Goal: Information Seeking & Learning: Learn about a topic

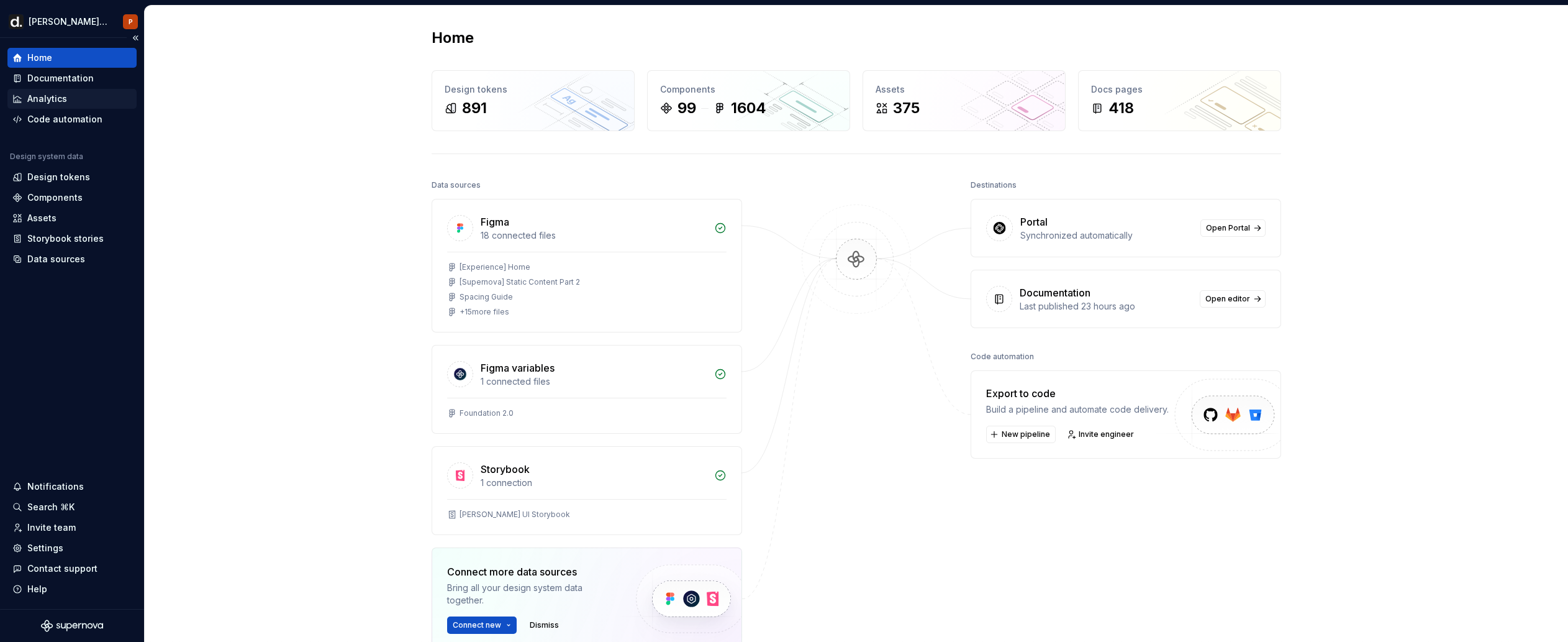
click at [69, 107] on div "Analytics" at bounding box center [72, 99] width 129 height 20
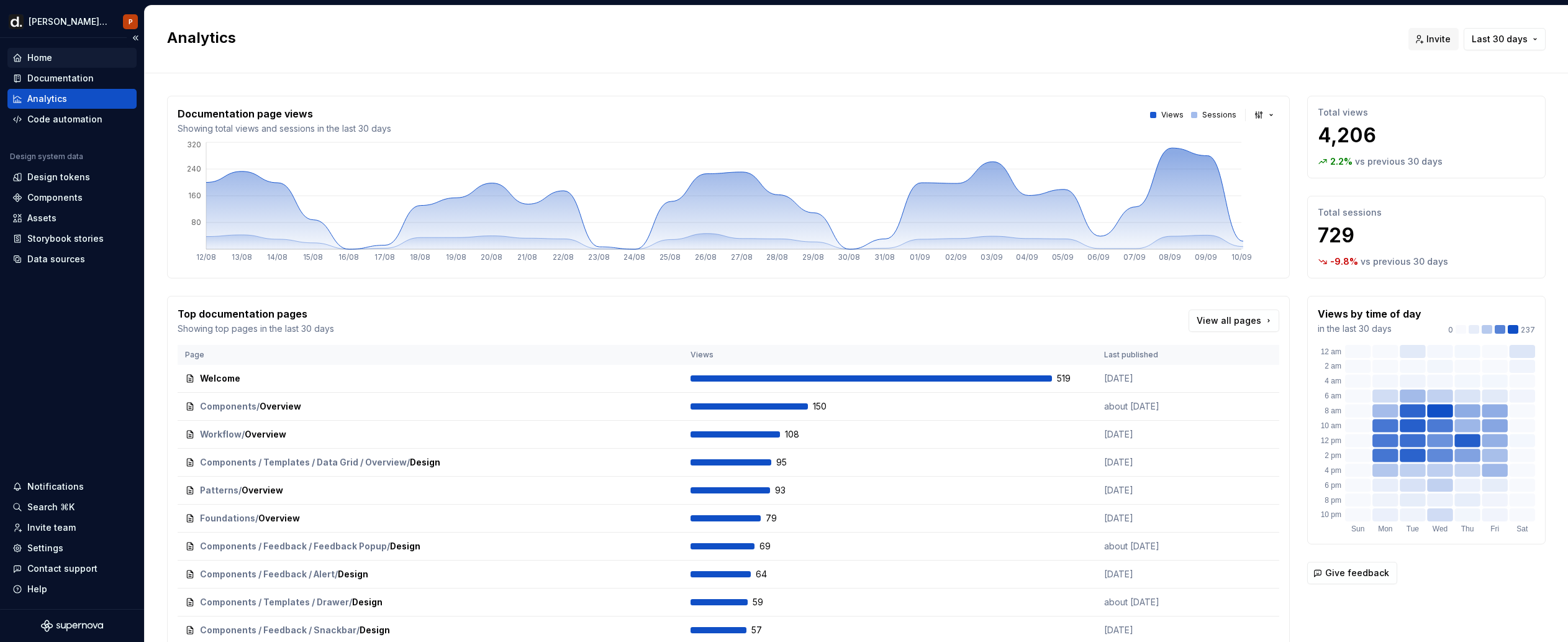
click at [78, 55] on div "Home" at bounding box center [72, 57] width 119 height 12
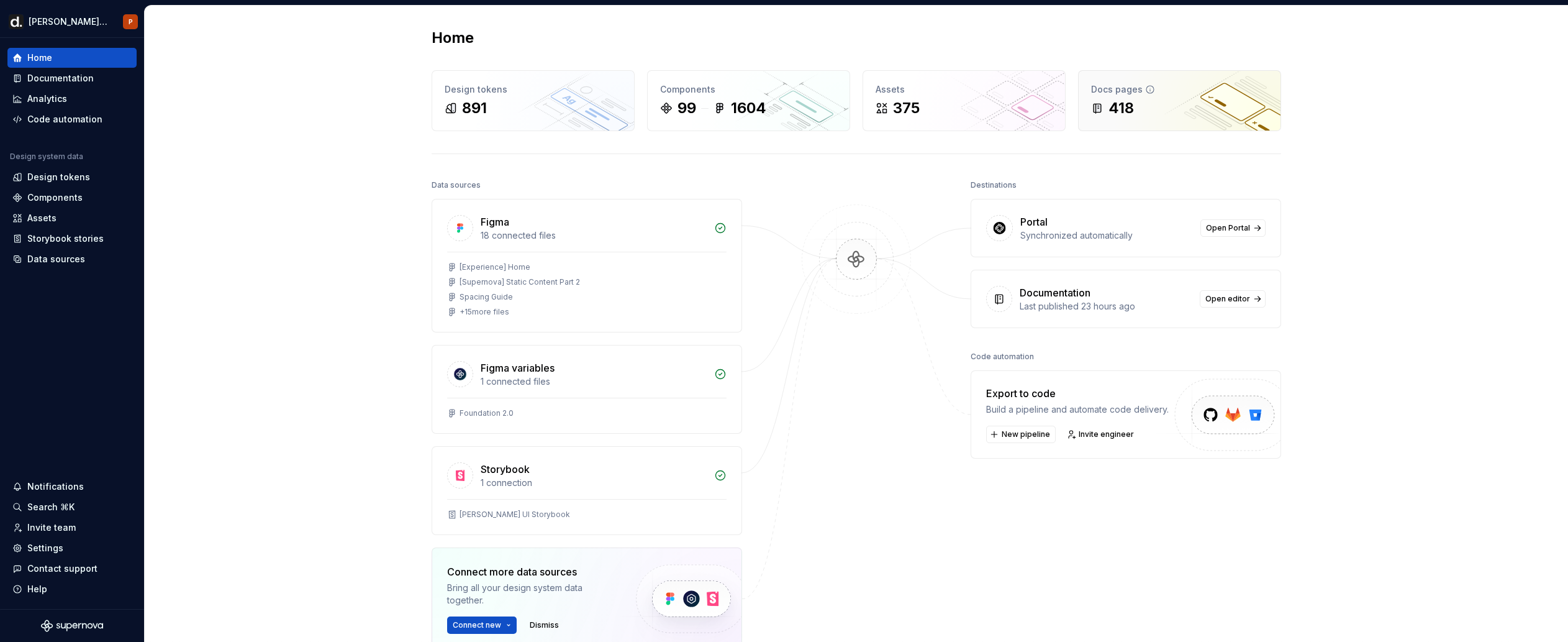
click at [1151, 91] on div "Docs pages" at bounding box center [1179, 89] width 177 height 12
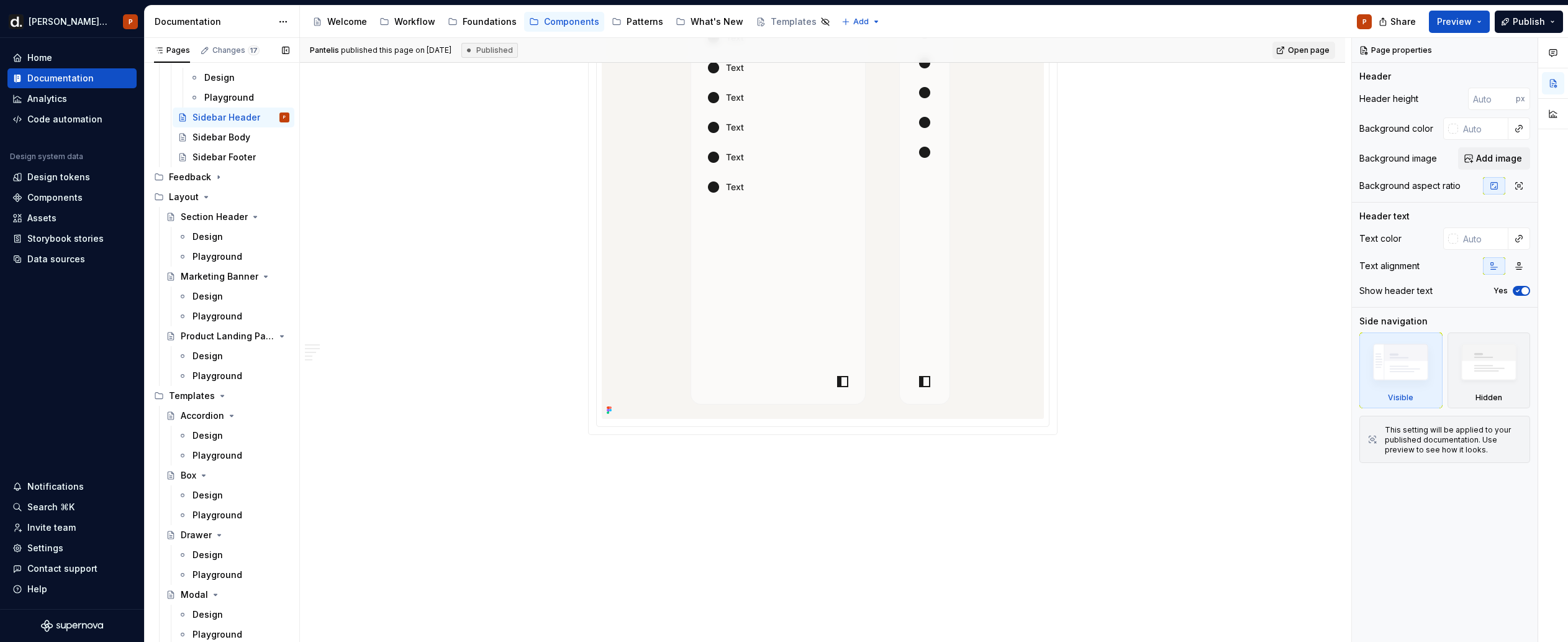
scroll to position [2428, 0]
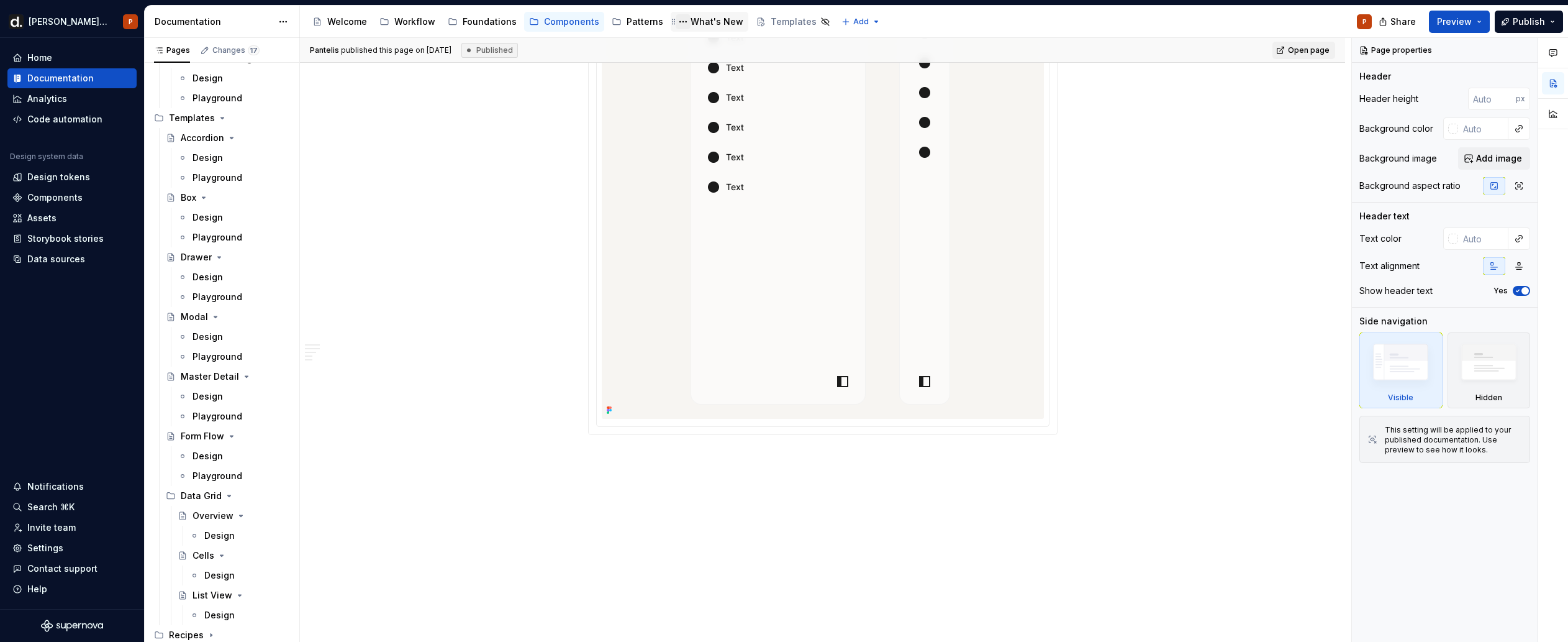
click at [678, 16] on button "Page tree" at bounding box center [683, 22] width 15 height 15
click at [688, 19] on html "[PERSON_NAME] UI P Home Documentation Analytics Code automation Design system d…" at bounding box center [784, 321] width 1568 height 642
click at [697, 18] on div "What's New" at bounding box center [717, 22] width 53 height 12
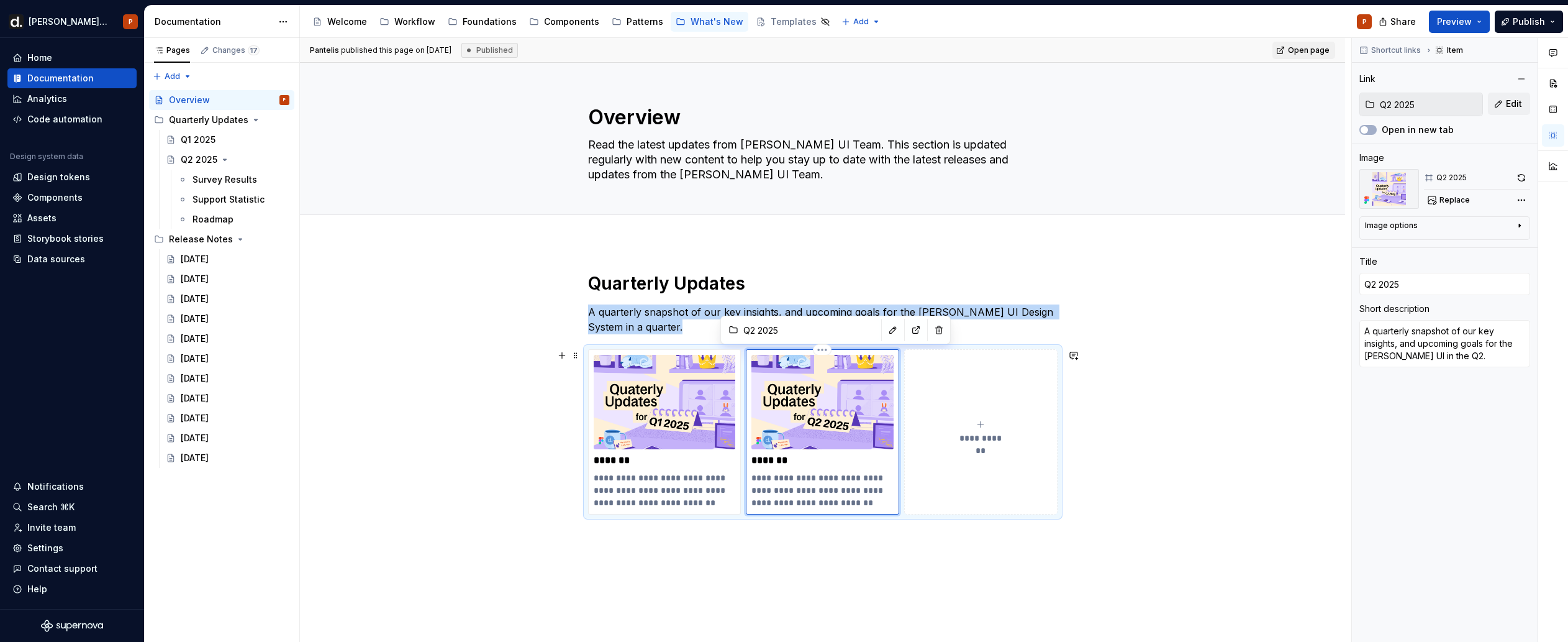
click at [840, 408] on img at bounding box center [823, 402] width 142 height 95
type textarea "*"
type input "Quarterly Updates / Q1 2025"
type input "Q1 2025"
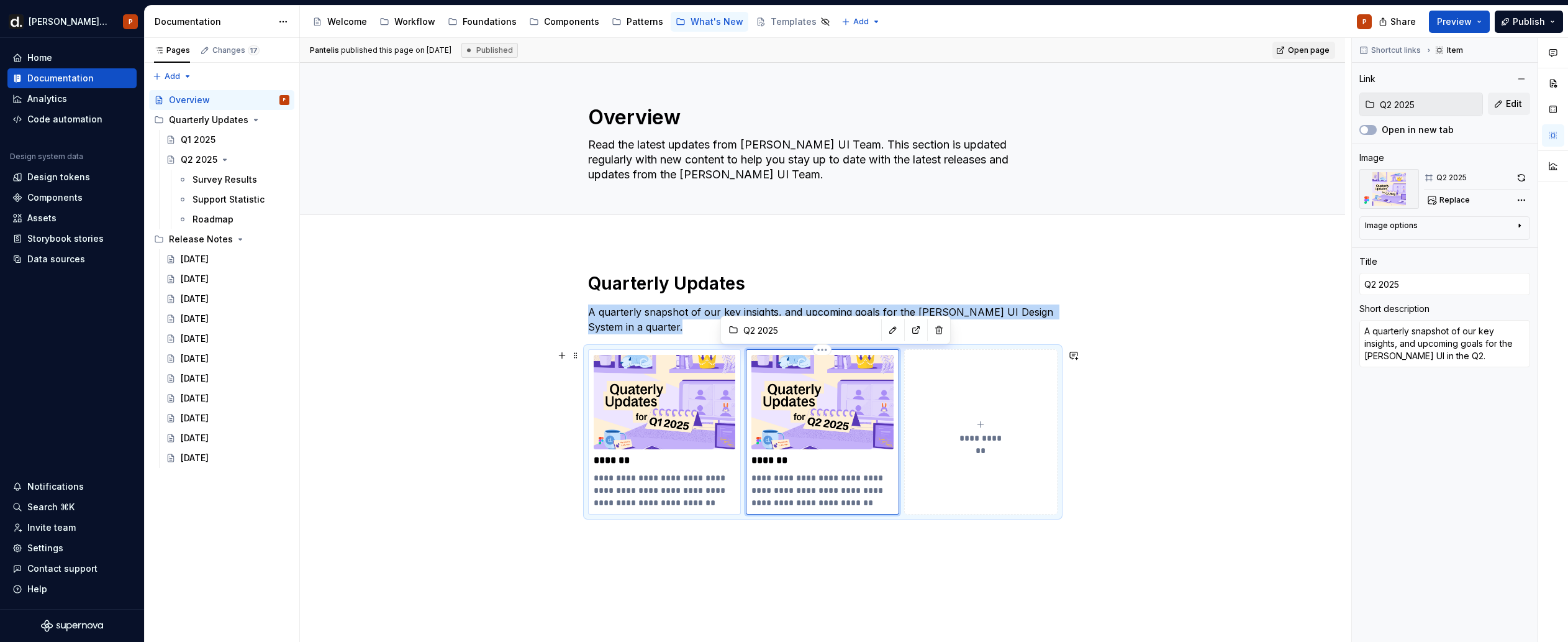
type textarea "A quarterly snapshot of our key insights, and upcoming goals for the [PERSON_NA…"
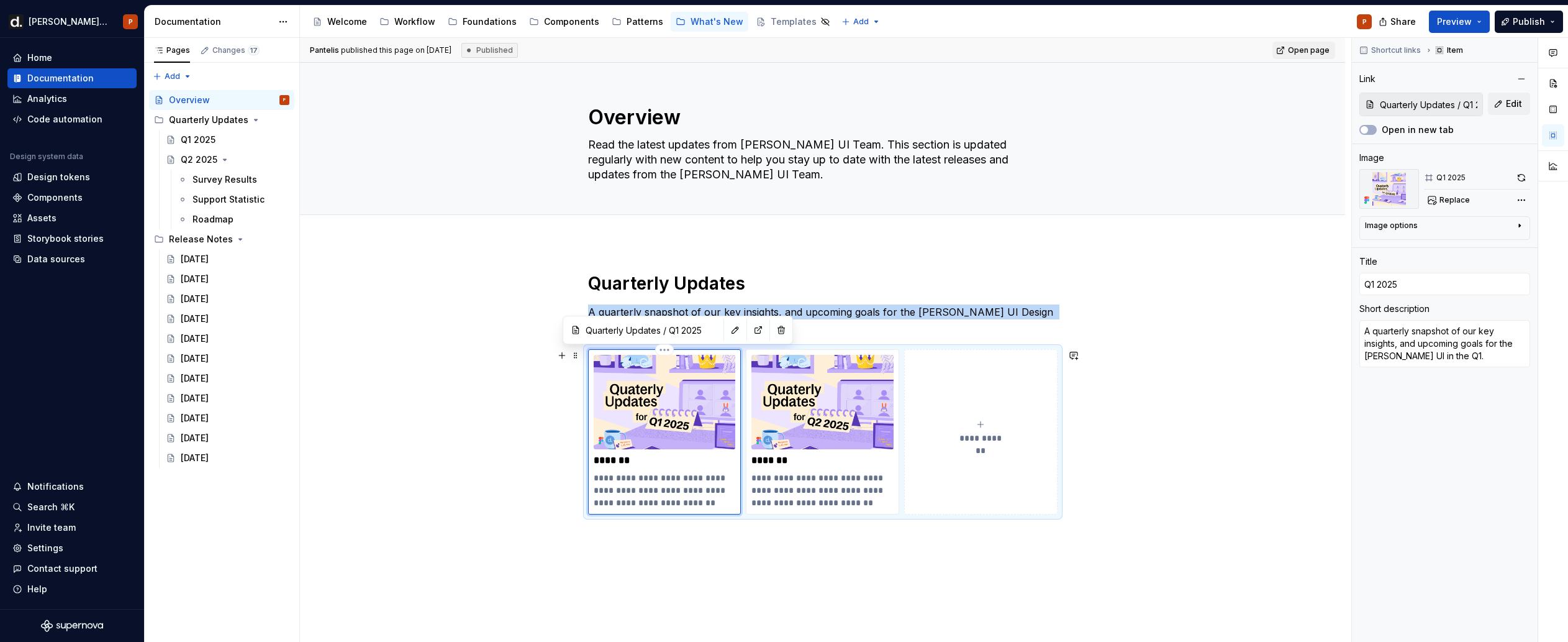
click at [657, 414] on img at bounding box center [665, 402] width 142 height 95
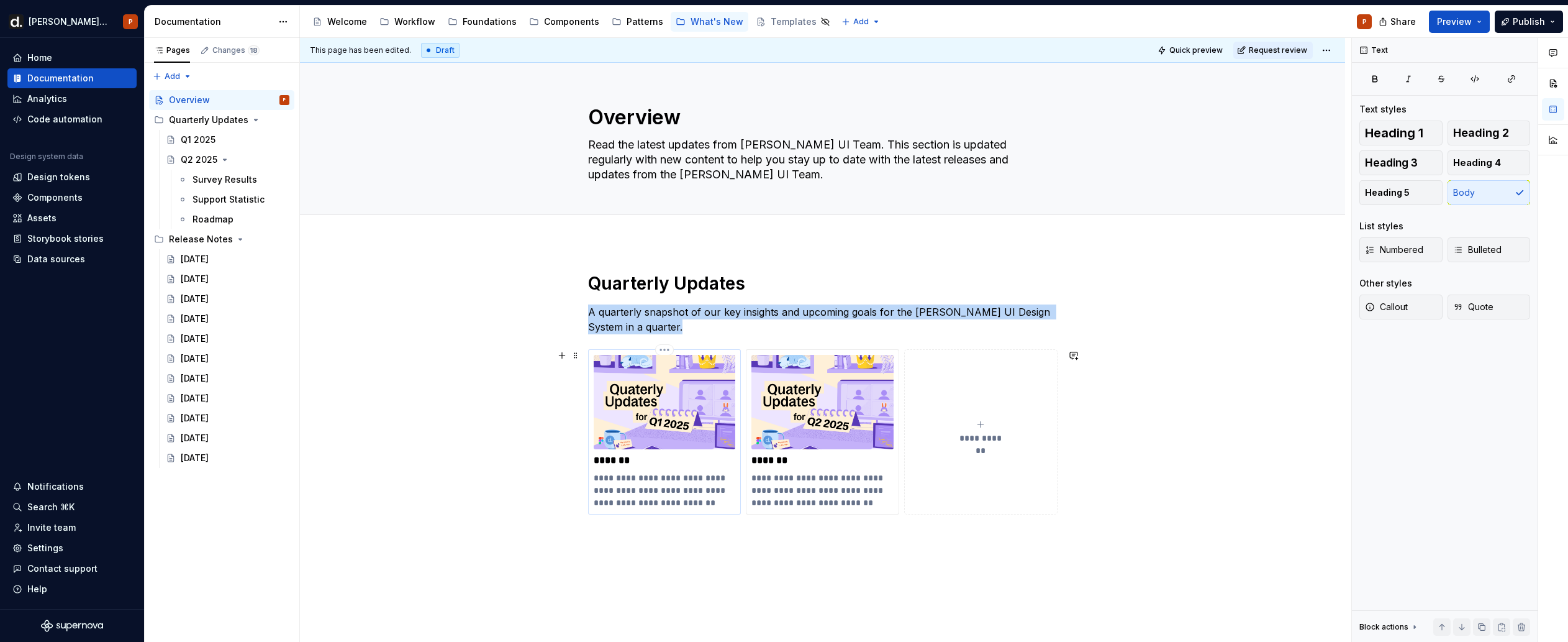
click at [676, 411] on img at bounding box center [665, 402] width 142 height 95
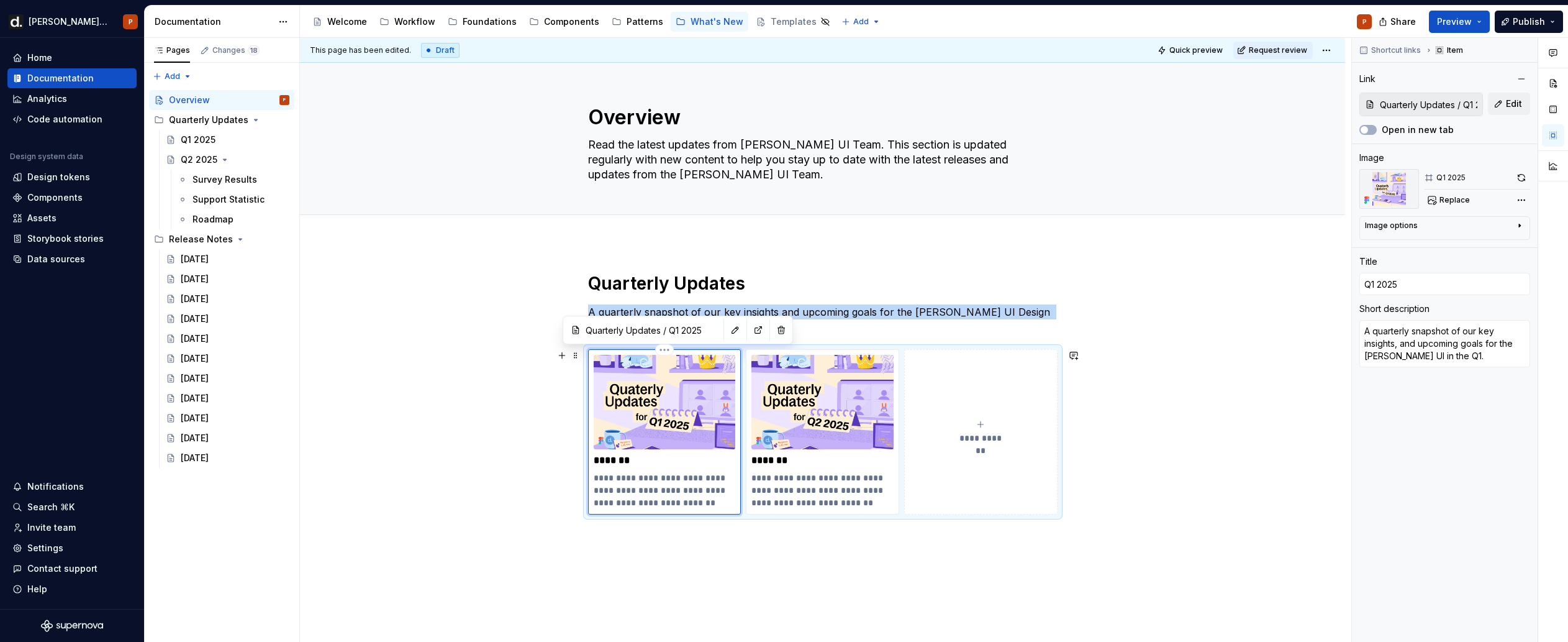
click at [676, 411] on img at bounding box center [665, 402] width 142 height 95
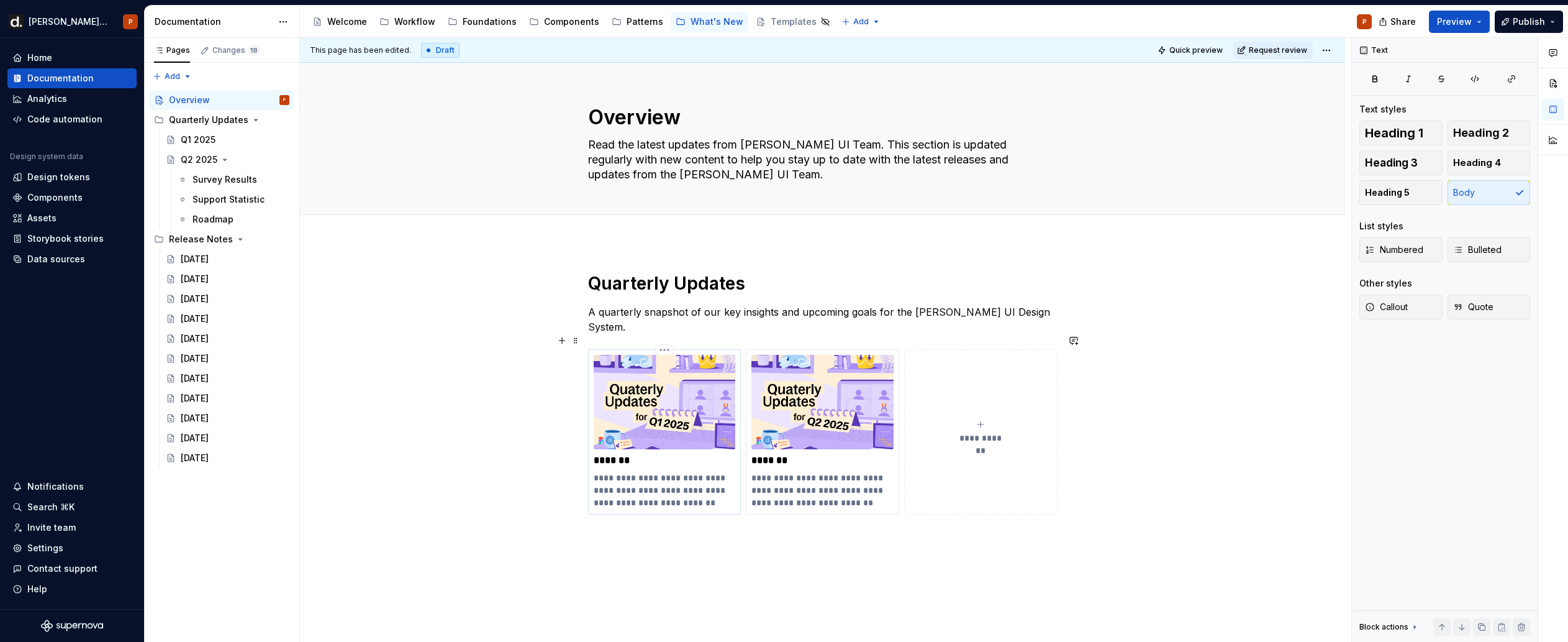
click at [640, 454] on p "*******" at bounding box center [665, 460] width 142 height 12
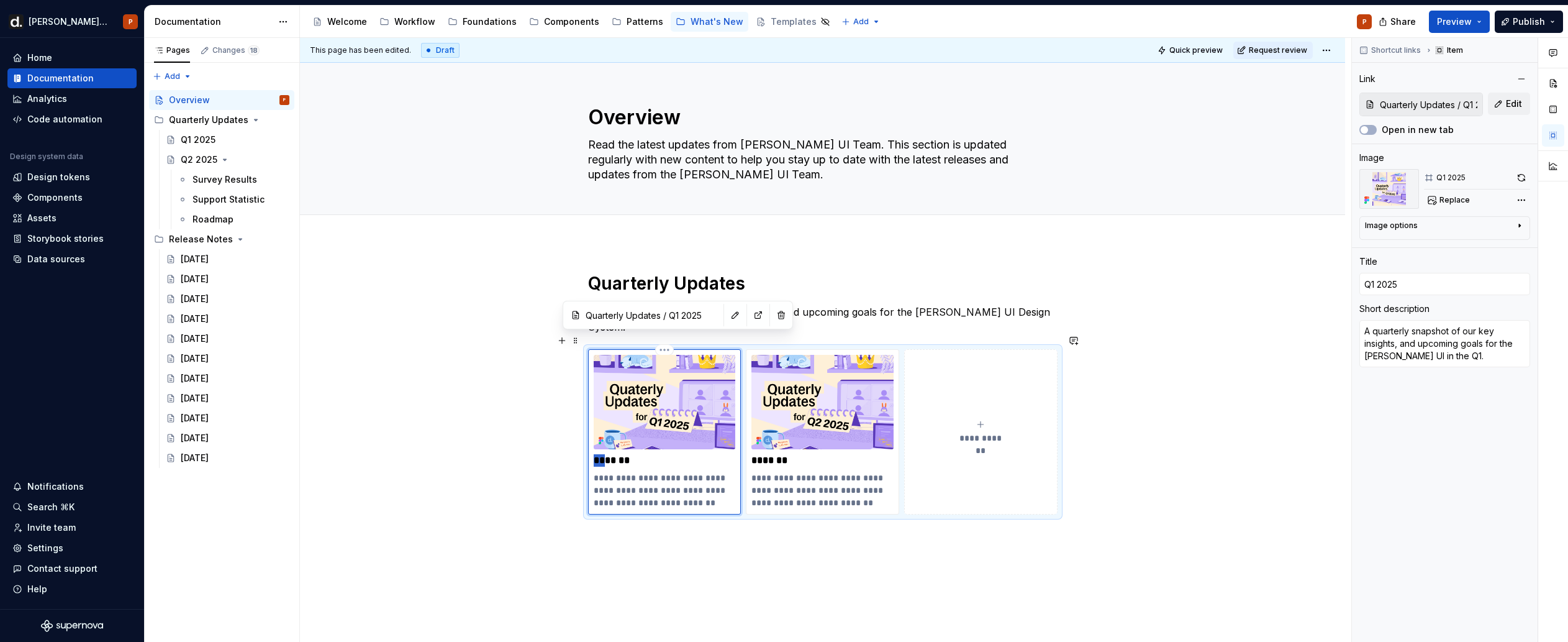
click at [640, 454] on p "*******" at bounding box center [665, 460] width 142 height 12
click at [673, 425] on img at bounding box center [665, 402] width 142 height 95
click at [179, 143] on div "Q1 2025" at bounding box center [228, 140] width 124 height 18
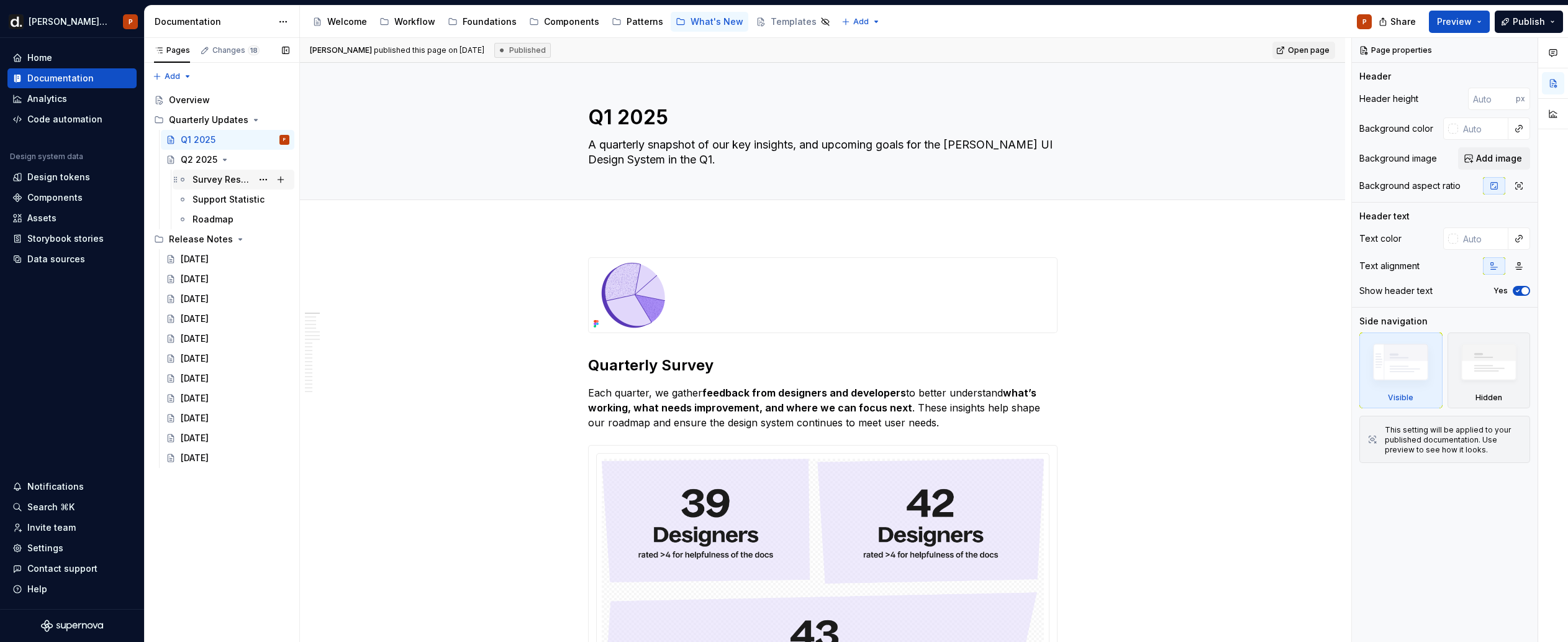
click at [211, 184] on div "Survey Results" at bounding box center [222, 179] width 59 height 12
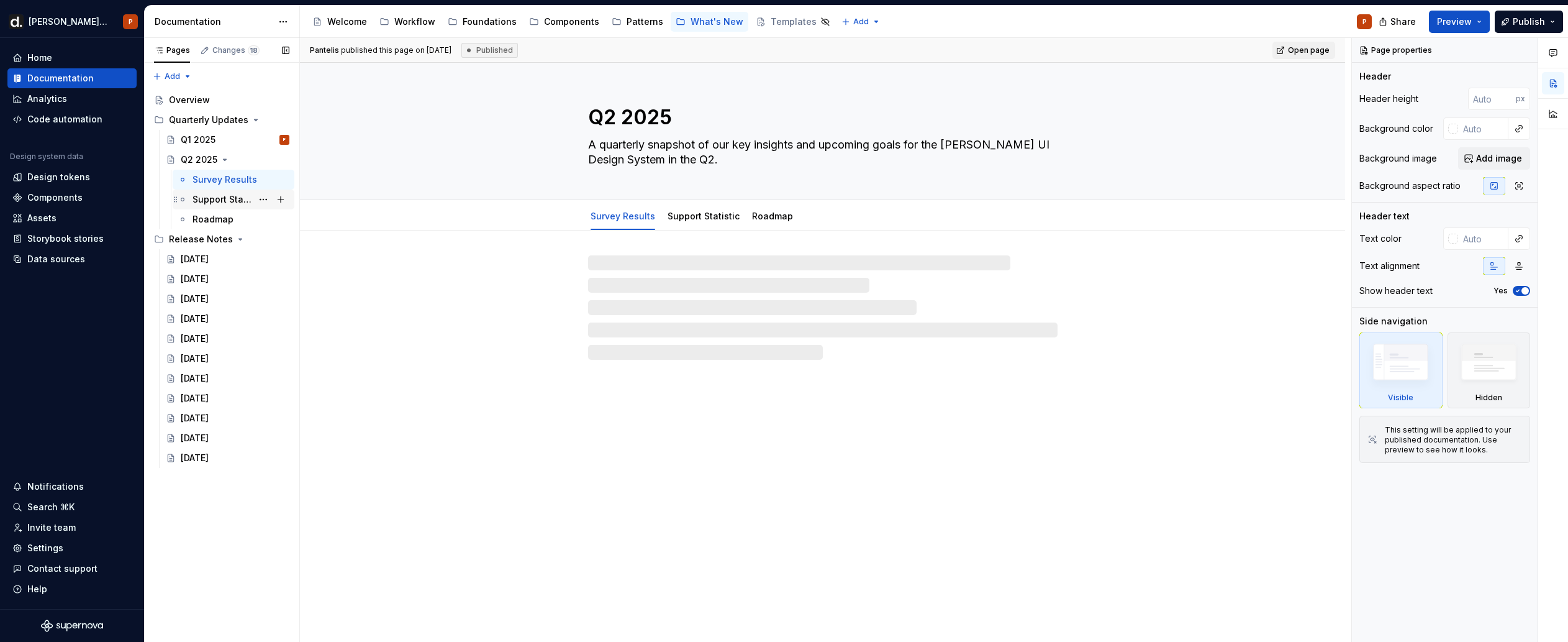
click at [216, 193] on div "Support Statistic" at bounding box center [222, 199] width 59 height 12
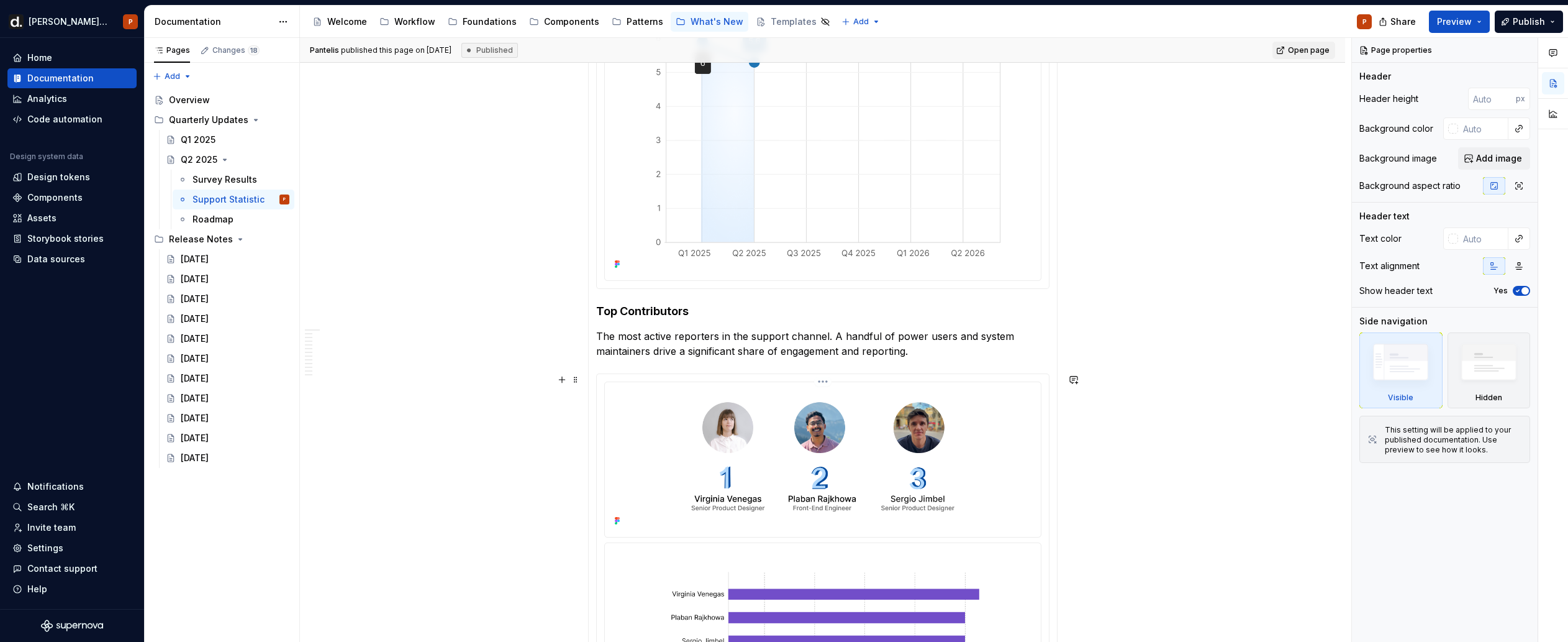
scroll to position [2309, 0]
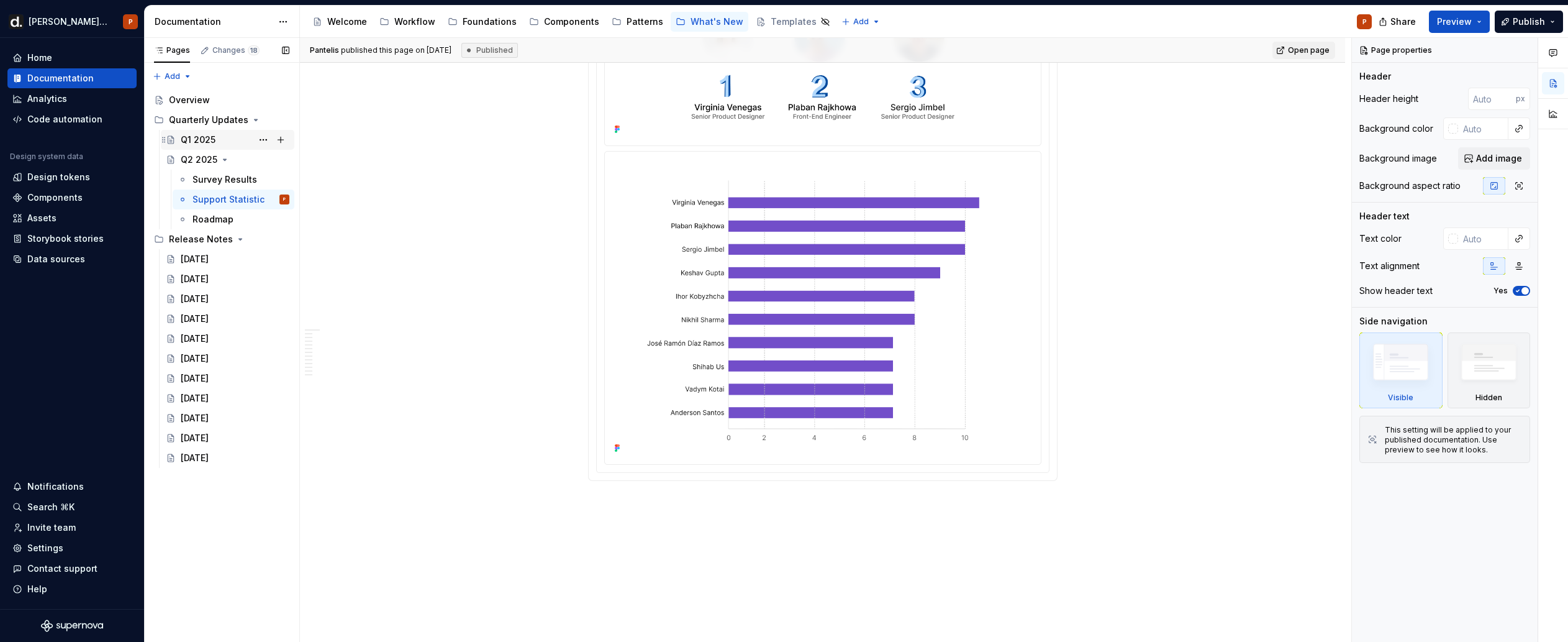
click at [213, 137] on div "Q1 2025" at bounding box center [198, 140] width 35 height 12
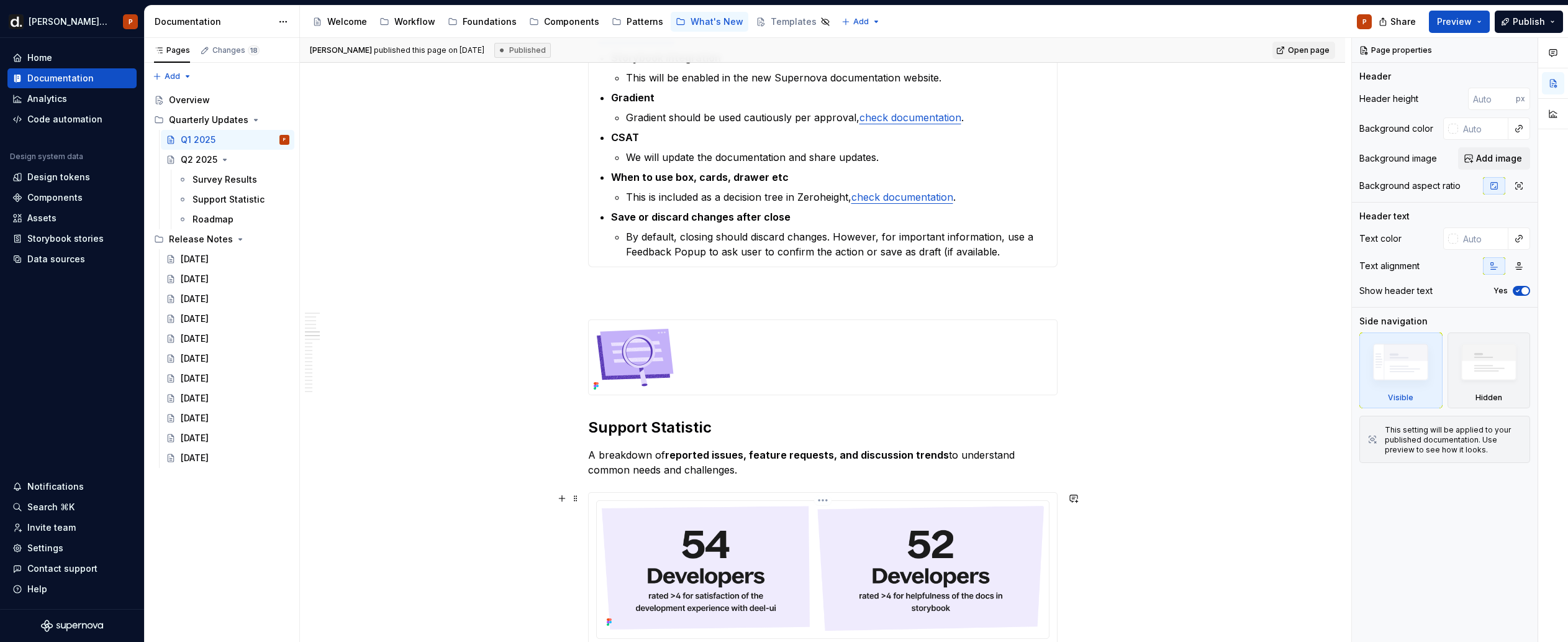
scroll to position [2386, 0]
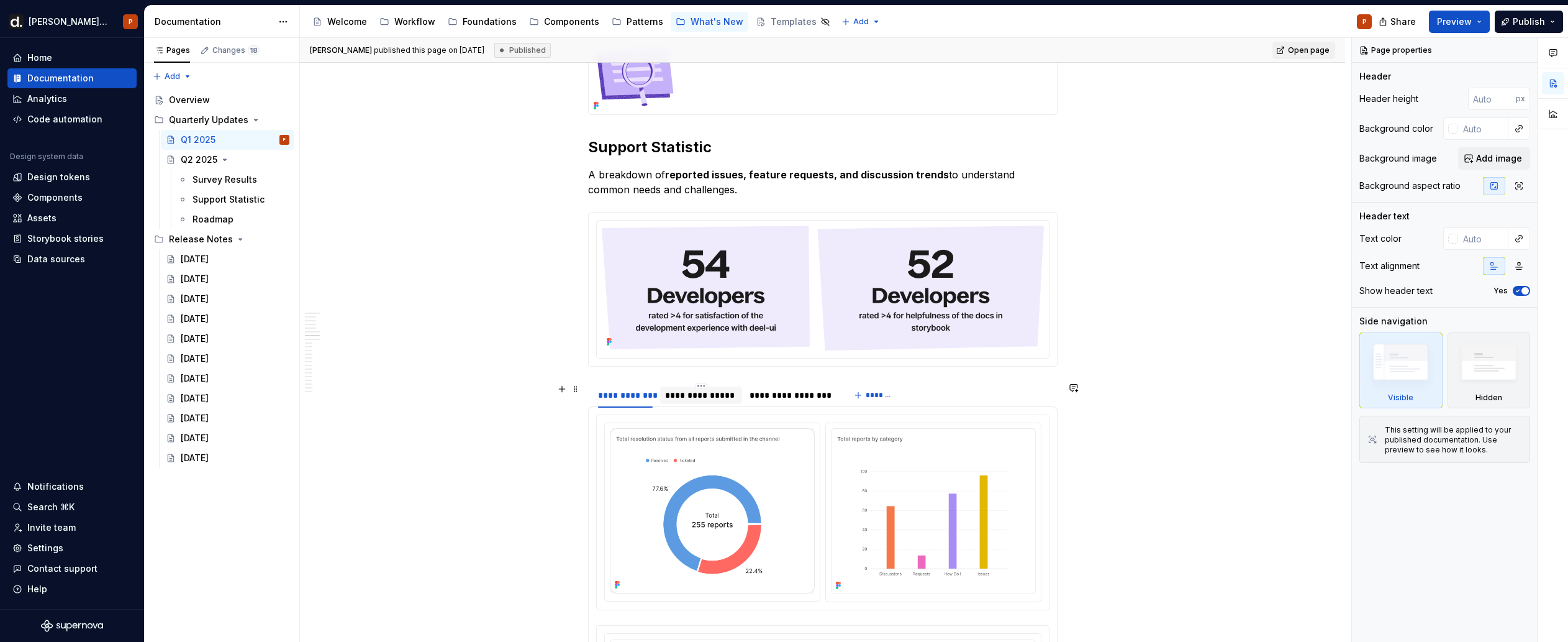
click at [720, 393] on div "**********" at bounding box center [701, 395] width 72 height 12
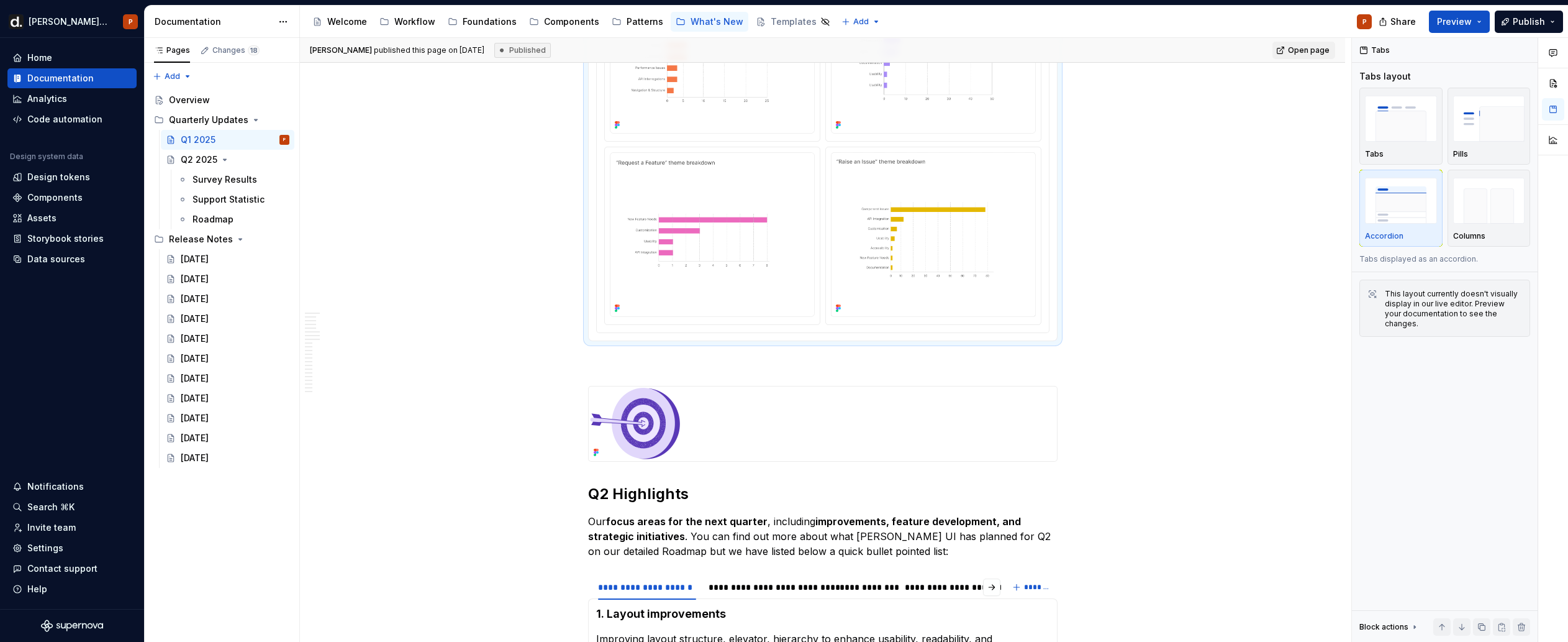
scroll to position [2734, 0]
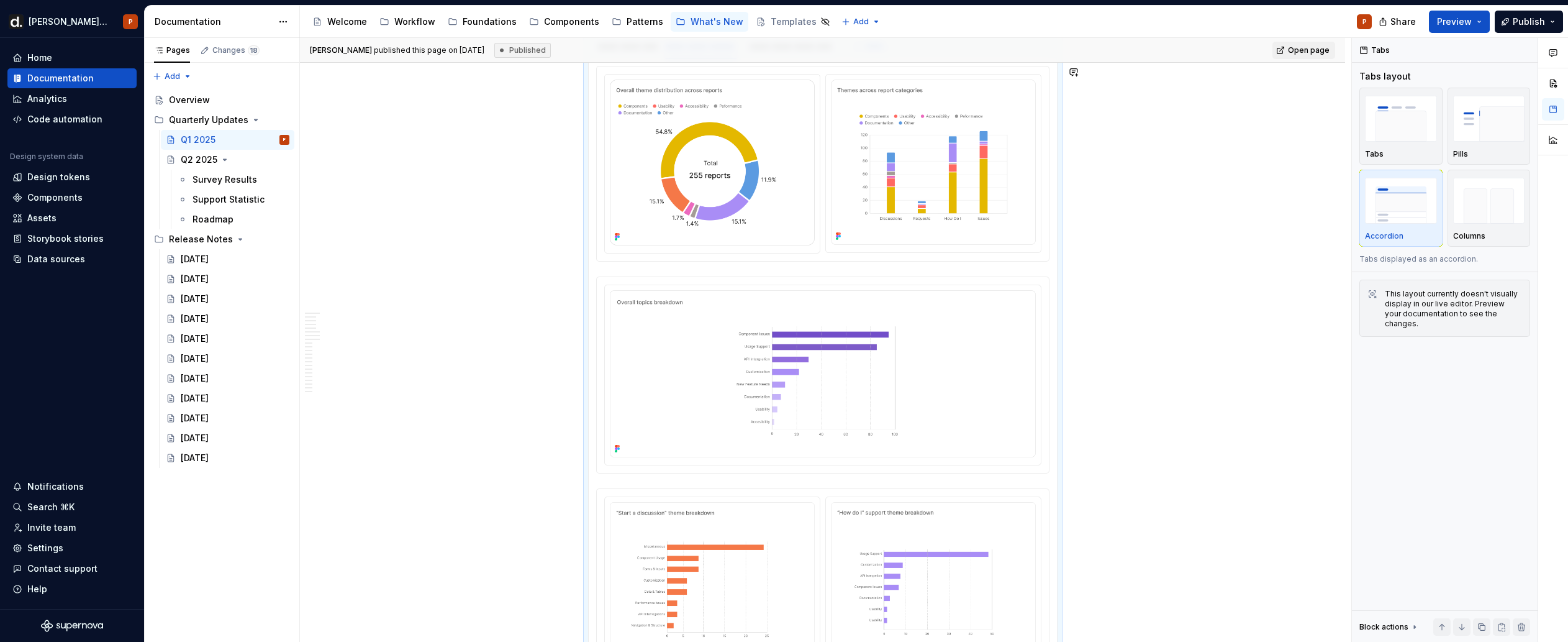
type textarea "*"
